Goal: Task Accomplishment & Management: Complete application form

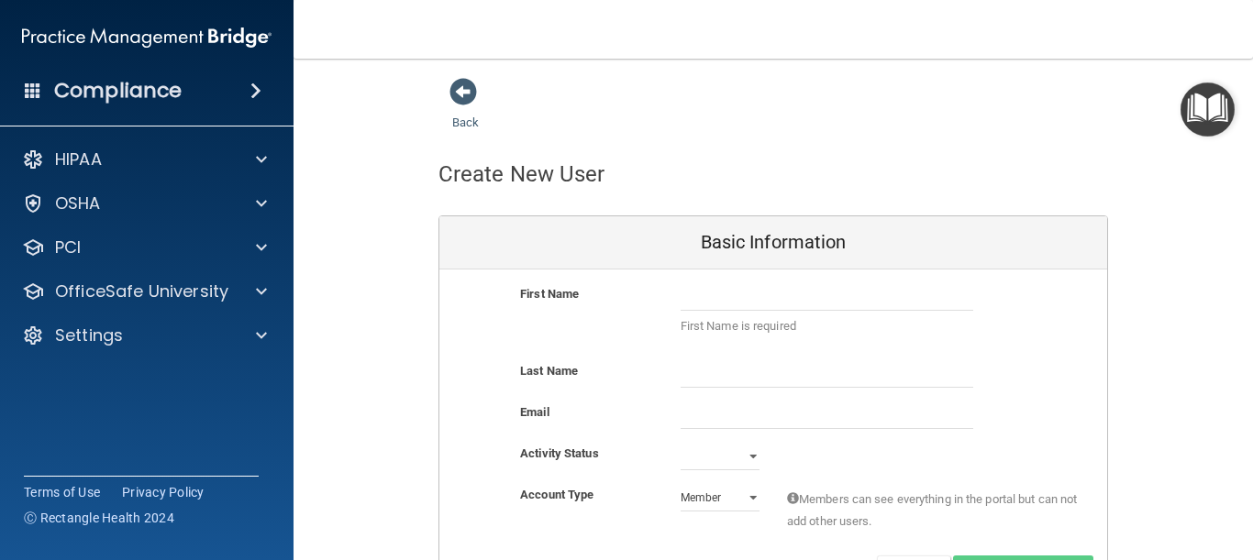
select select "practice_member"
click at [793, 306] on input "text" at bounding box center [826, 297] width 293 height 28
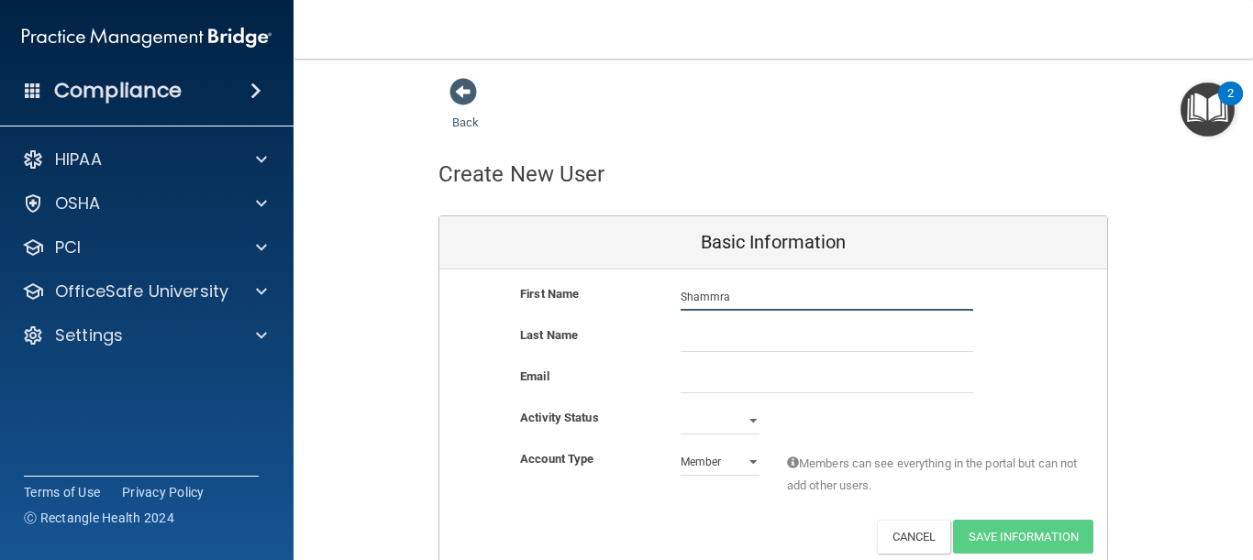
type input "Shammra"
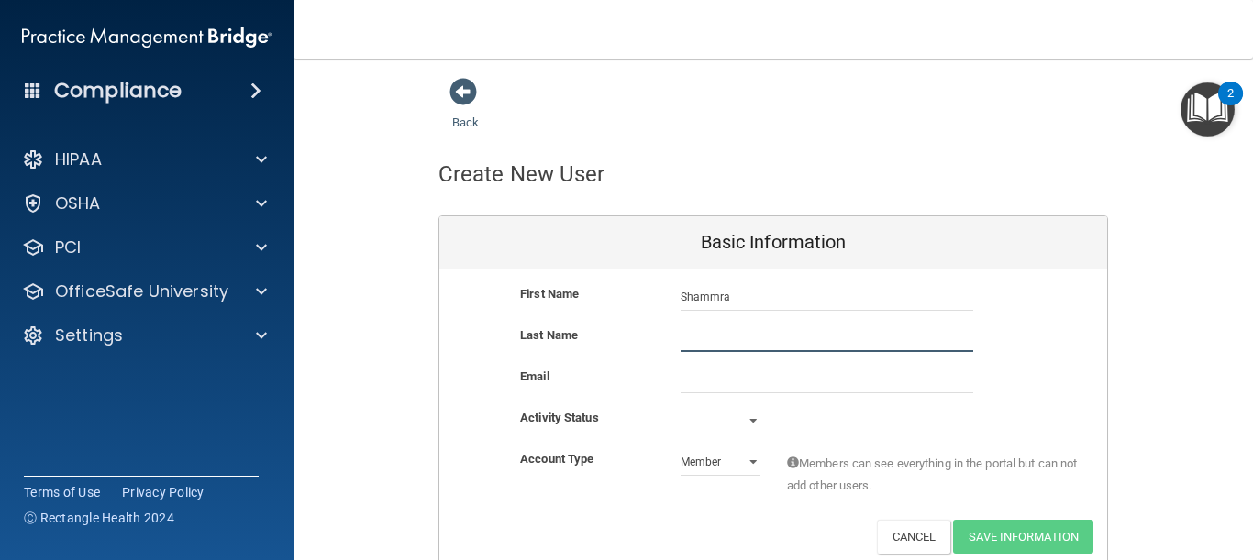
click at [781, 337] on input "text" at bounding box center [826, 339] width 293 height 28
type input "a"
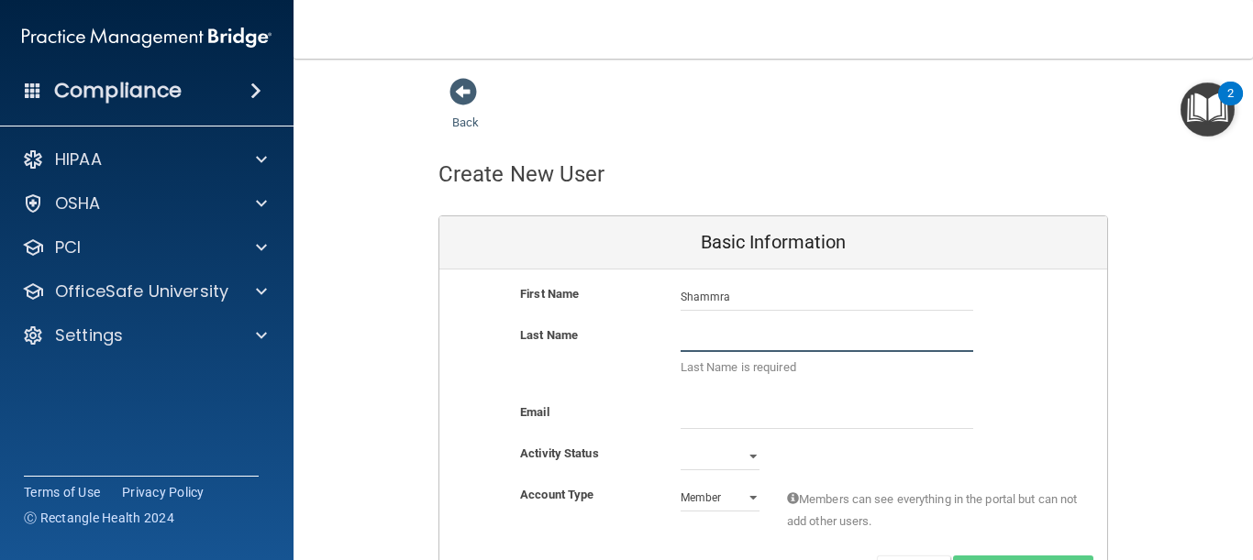
type input "a"
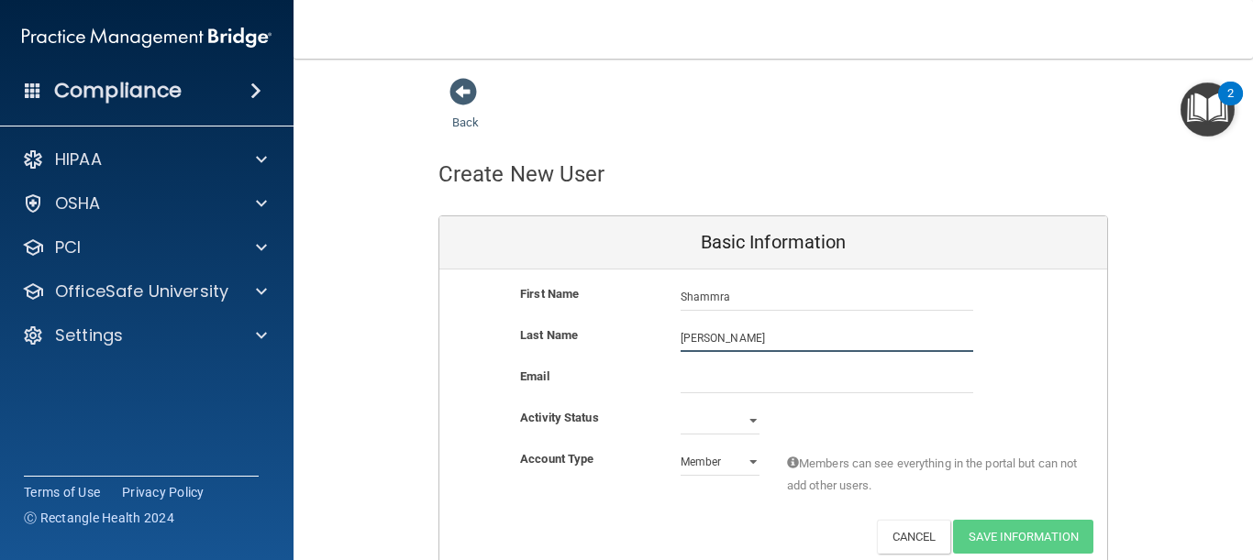
type input "[PERSON_NAME]"
click at [757, 386] on input "email" at bounding box center [826, 380] width 293 height 28
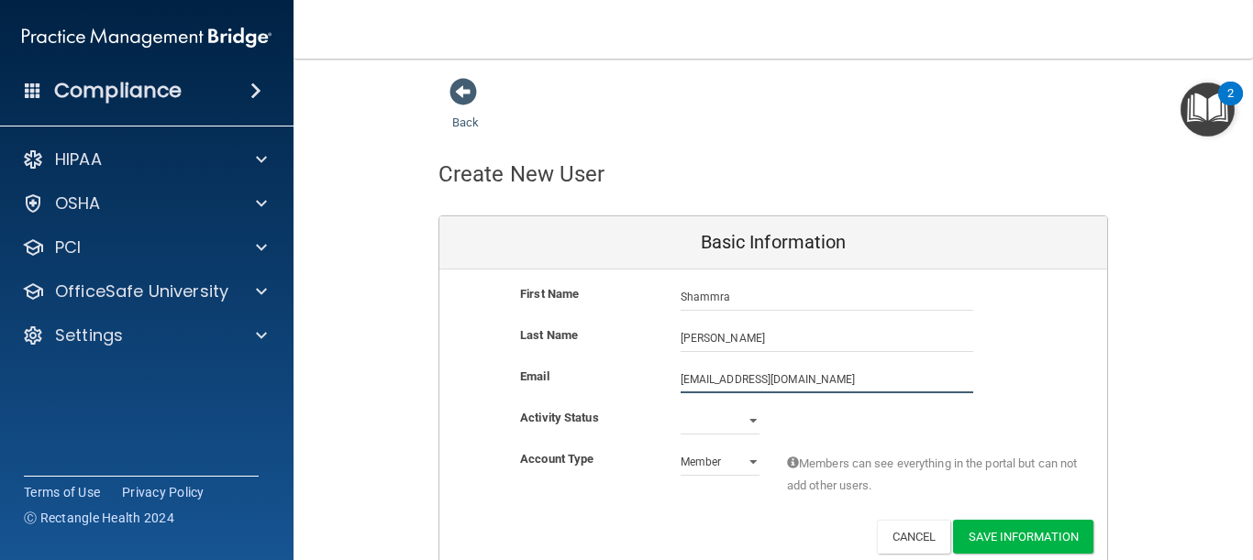
type input "[EMAIL_ADDRESS][DOMAIN_NAME]"
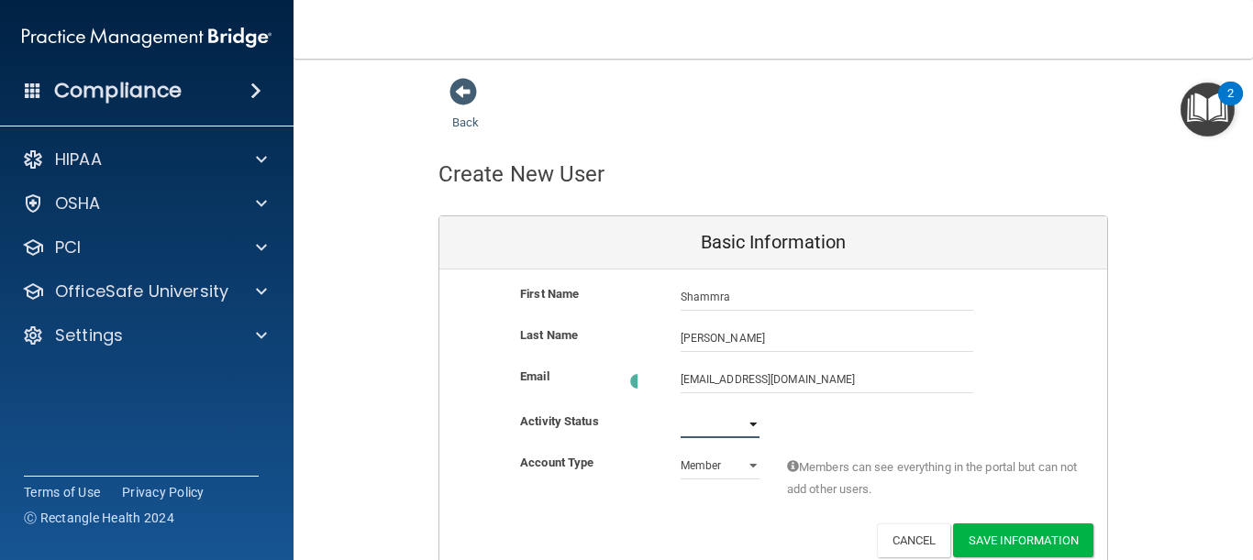
click at [745, 416] on select "Active Inactive" at bounding box center [719, 425] width 79 height 28
click at [745, 416] on select "Active Inactive" at bounding box center [719, 421] width 79 height 28
click at [970, 529] on button "Save Information" at bounding box center [1023, 537] width 140 height 34
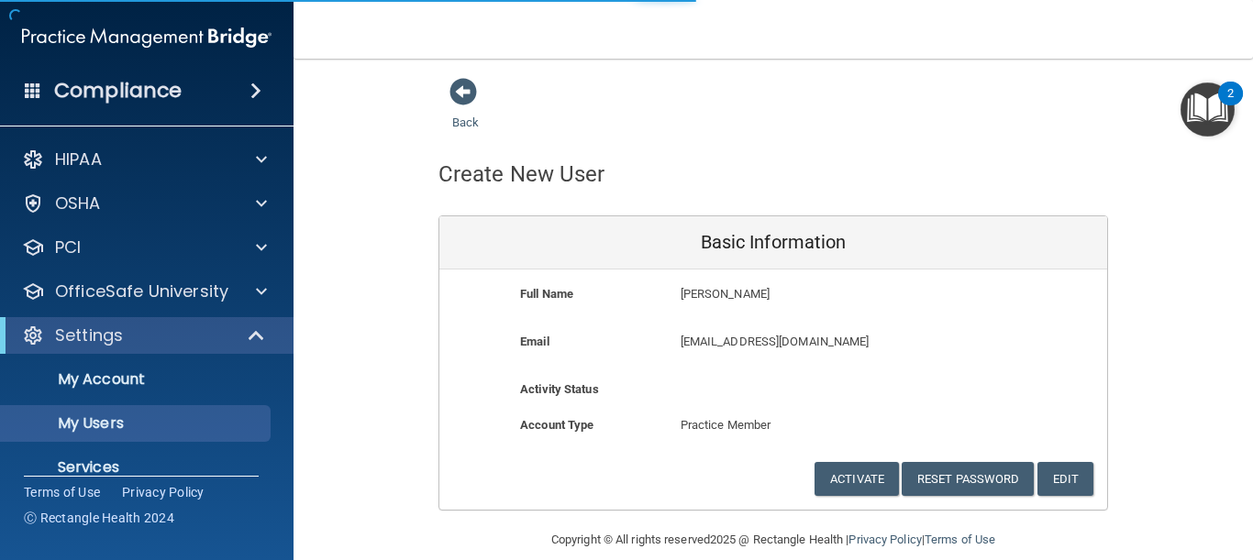
select select "20"
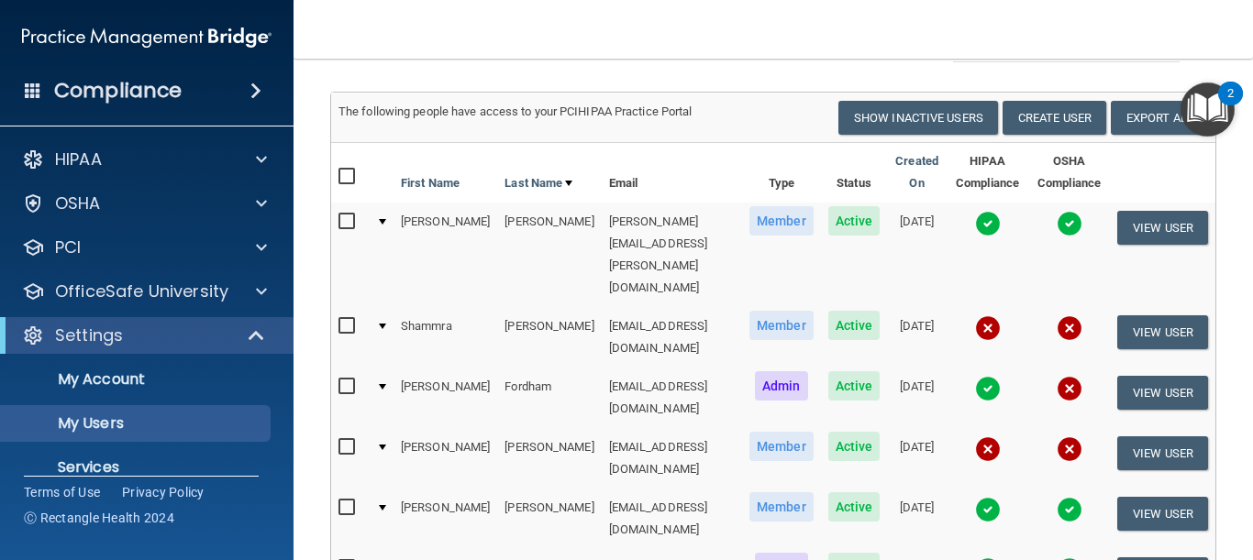
scroll to position [220, 0]
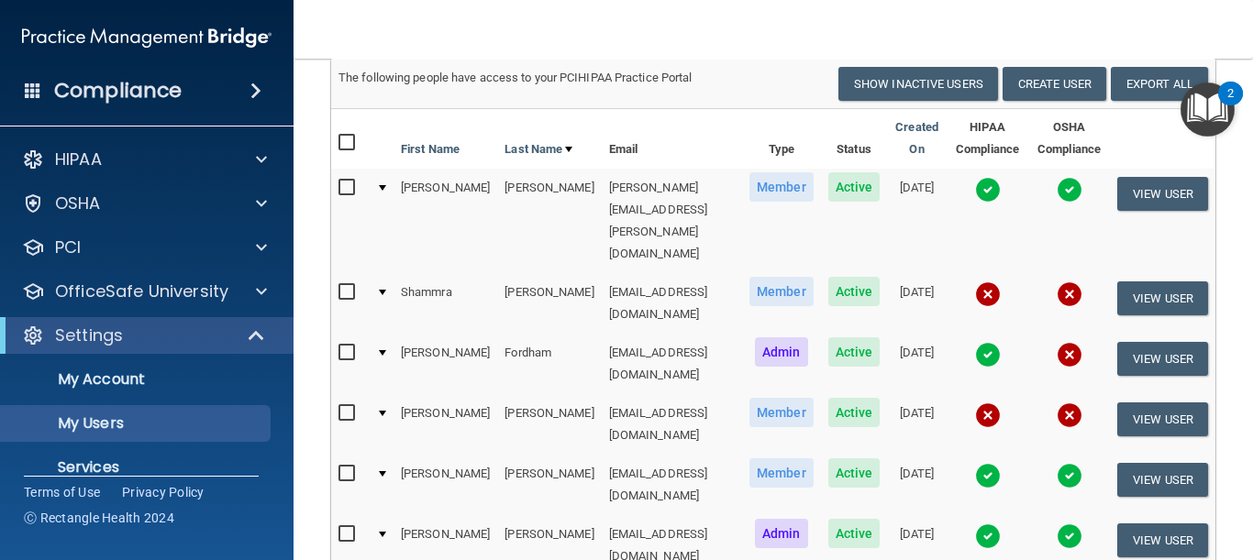
click at [612, 273] on td "[EMAIL_ADDRESS][DOMAIN_NAME]" at bounding box center [672, 303] width 140 height 61
click at [380, 290] on div at bounding box center [382, 293] width 7 height 6
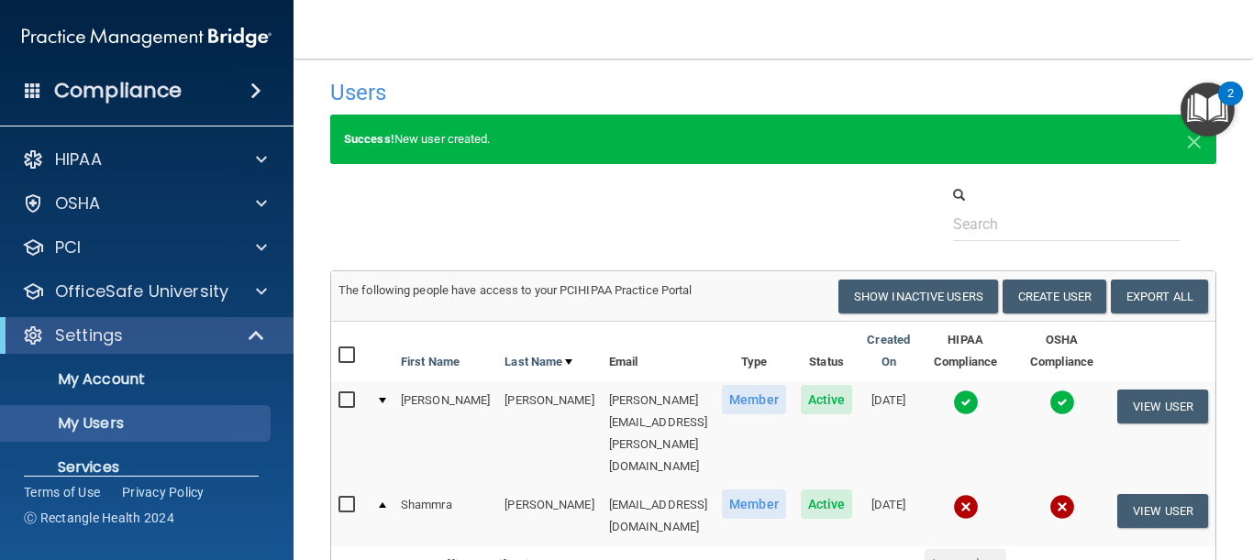
scroll to position [0, 0]
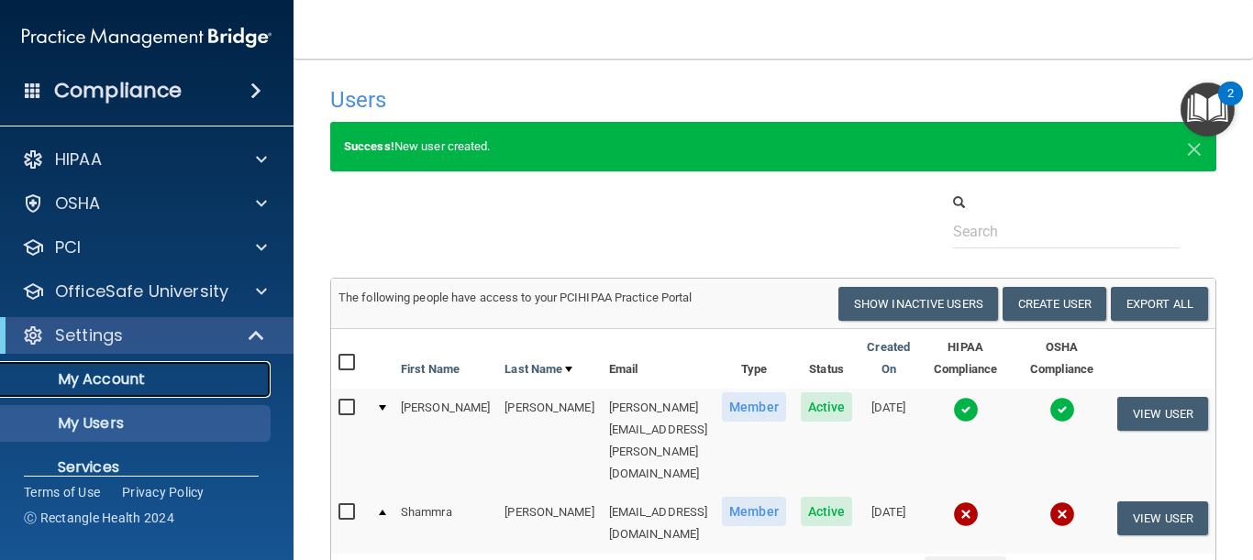
click at [102, 396] on link "My Account" at bounding box center [126, 379] width 289 height 37
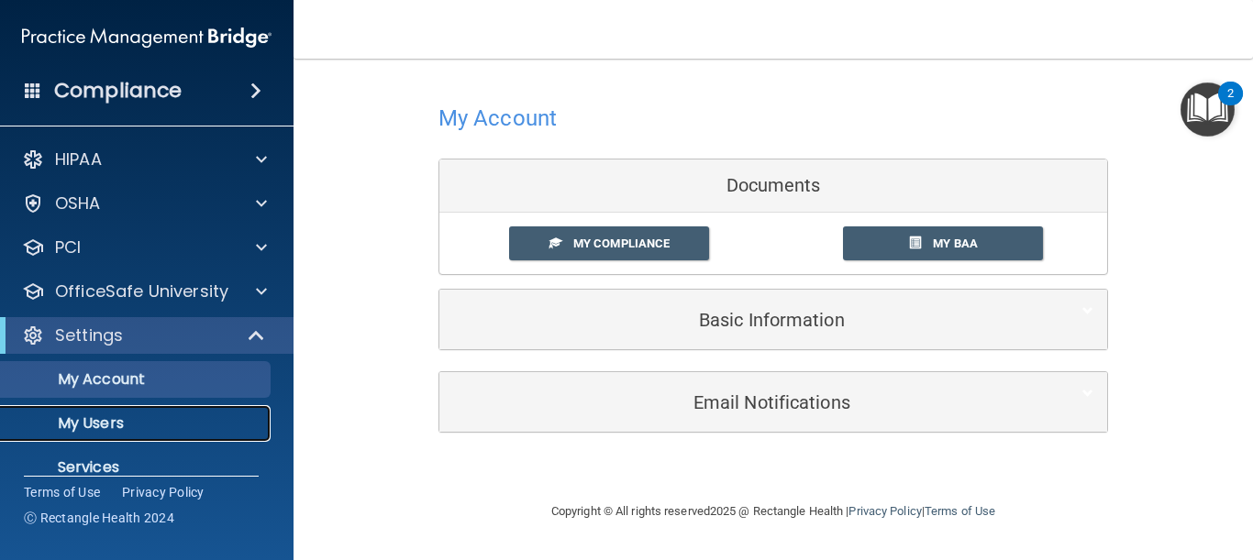
click at [100, 416] on p "My Users" at bounding box center [137, 423] width 250 height 18
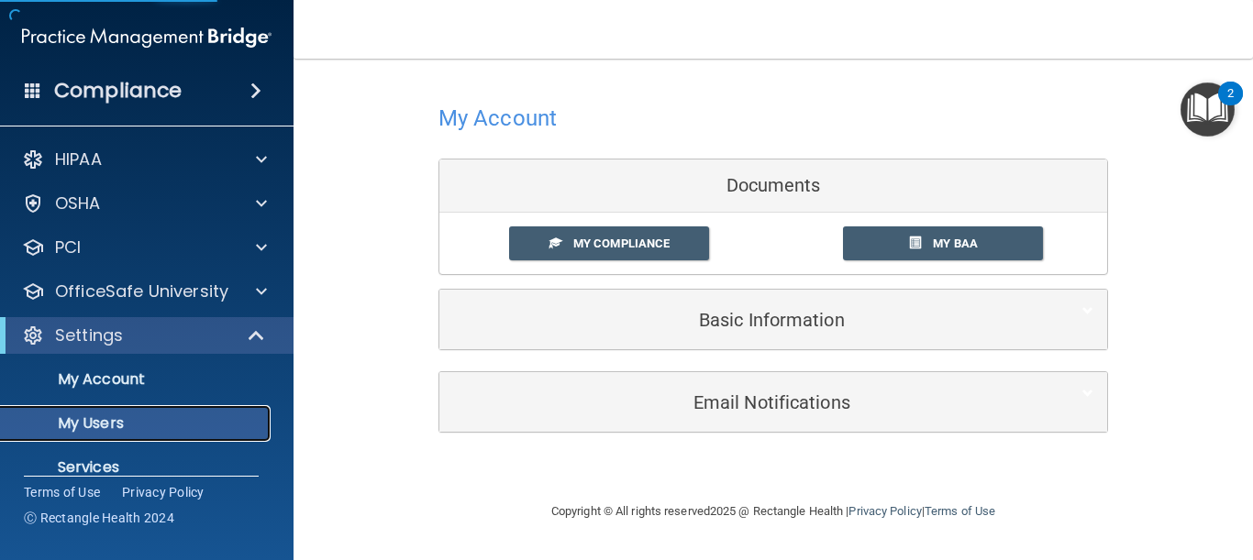
select select "20"
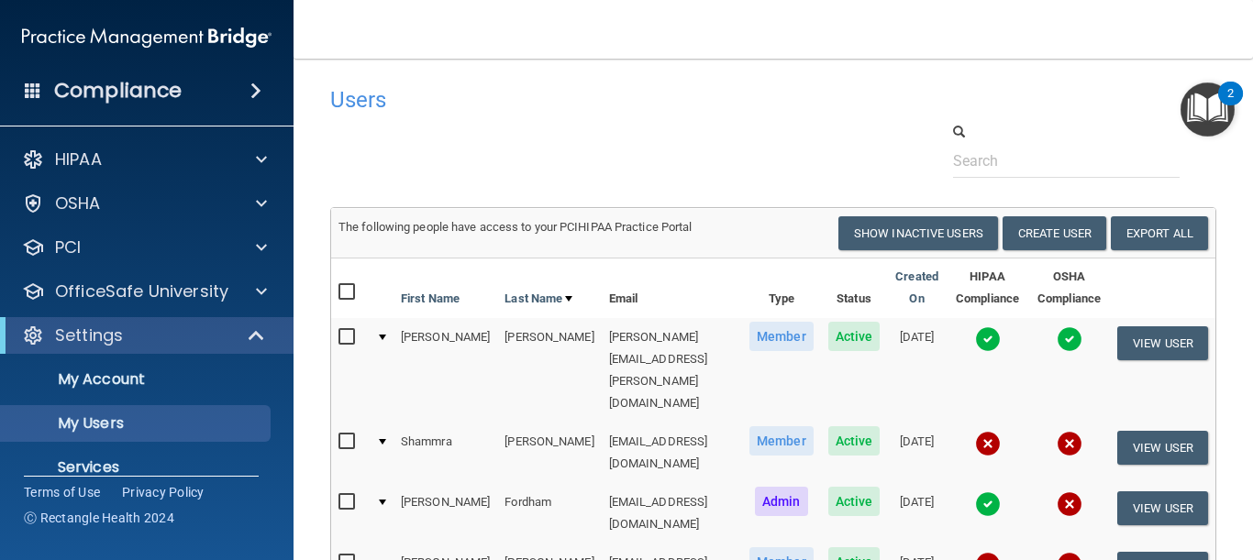
click at [746, 176] on div at bounding box center [772, 150] width 913 height 56
